Goal: Task Accomplishment & Management: Complete application form

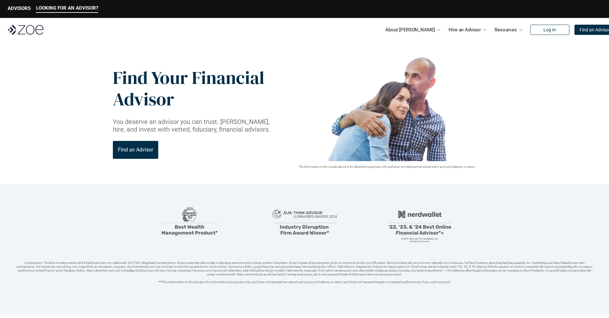
click at [26, 30] on img at bounding box center [26, 30] width 36 height 10
click at [581, 30] on p "Find an Advisor" at bounding box center [595, 29] width 31 height 5
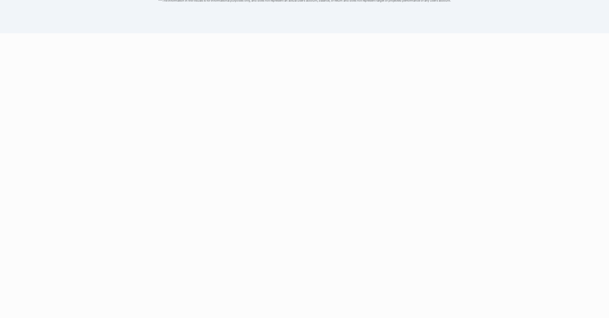
click at [191, 175] on link "2-minute quiz" at bounding box center [190, 175] width 39 height 8
